Goal: Communication & Community: Answer question/provide support

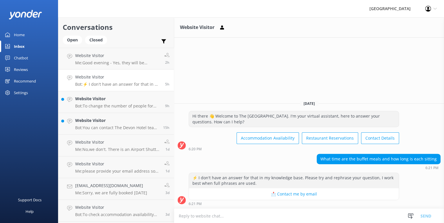
click at [184, 215] on textarea at bounding box center [309, 216] width 270 height 14
type textarea "T"
type textarea "Check the Marbles site online for times available and tables are available for …"
click at [424, 215] on button "Send" at bounding box center [426, 216] width 22 height 15
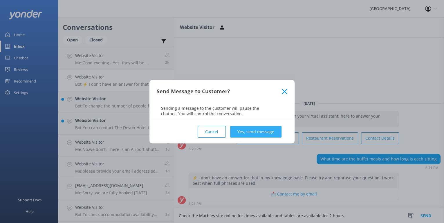
click at [273, 134] on button "Yes, send message" at bounding box center [255, 132] width 51 height 12
